Goal: Task Accomplishment & Management: Use online tool/utility

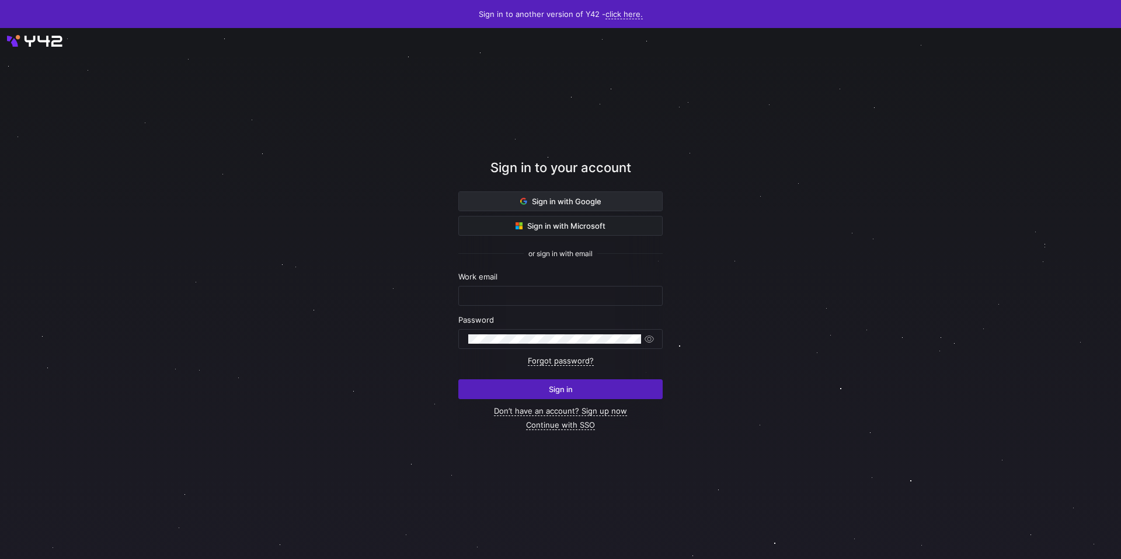
click at [643, 209] on span at bounding box center [560, 201] width 203 height 19
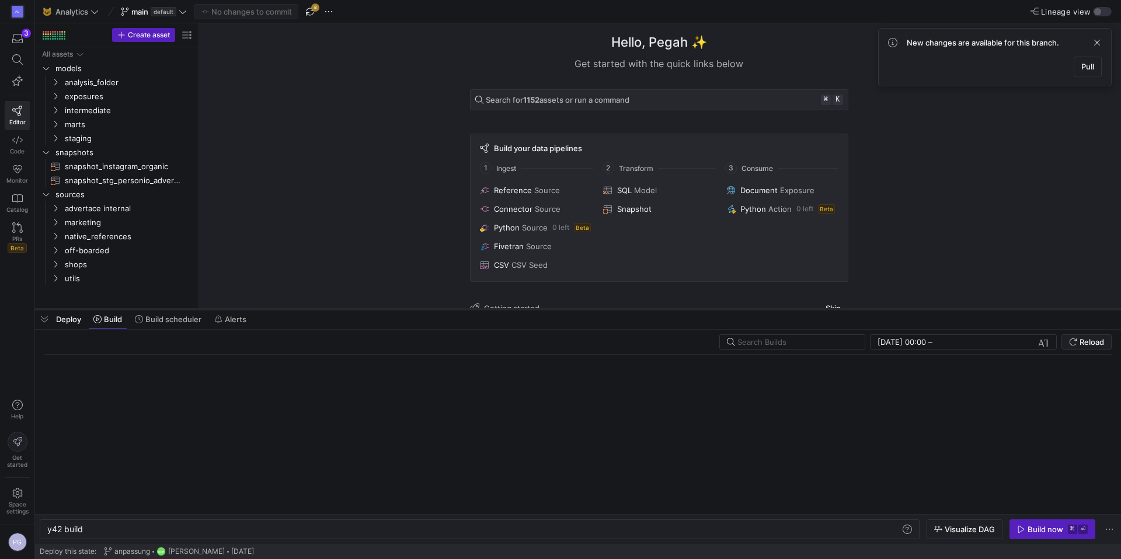
drag, startPoint x: 418, startPoint y: 539, endPoint x: 478, endPoint y: 309, distance: 237.1
click at [478, 309] on div at bounding box center [578, 309] width 1086 height 5
click at [151, 319] on span "Build scheduler" at bounding box center [173, 319] width 56 height 9
